Goal: Find specific page/section: Find specific page/section

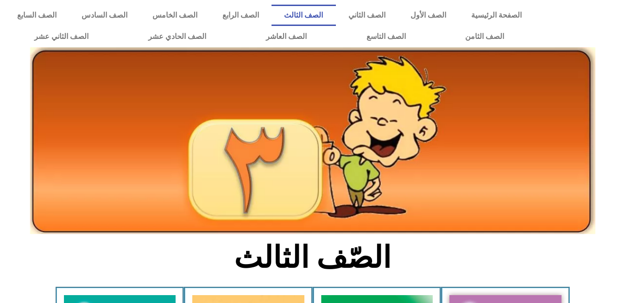
scroll to position [265, 0]
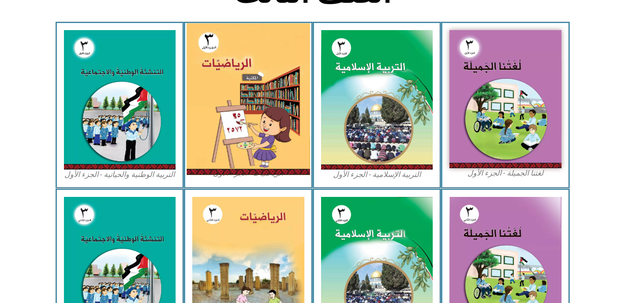
click at [211, 83] on img at bounding box center [248, 99] width 123 height 152
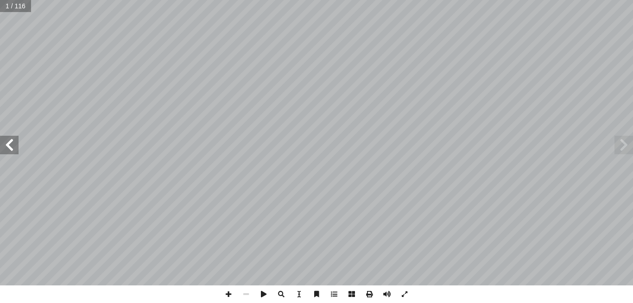
click at [11, 142] on span at bounding box center [9, 145] width 19 height 19
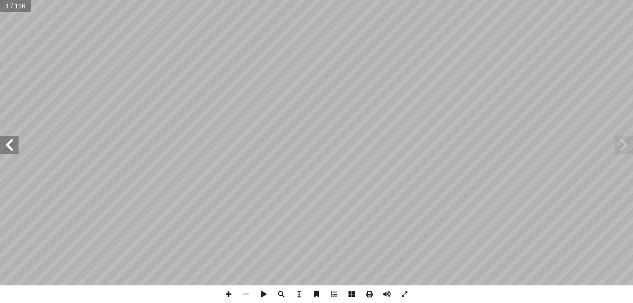
click at [11, 142] on span at bounding box center [9, 145] width 19 height 19
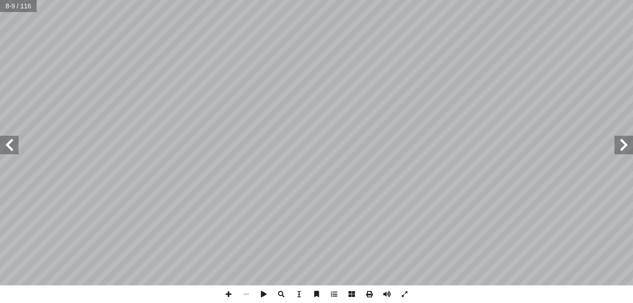
click at [11, 142] on span at bounding box center [9, 145] width 19 height 19
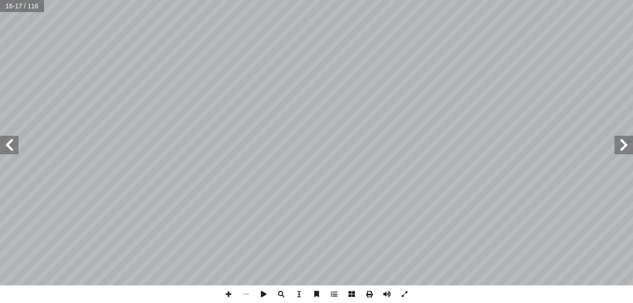
click at [11, 142] on span at bounding box center [9, 145] width 19 height 19
click at [227, 294] on span at bounding box center [229, 295] width 18 height 18
